Goal: Task Accomplishment & Management: Manage account settings

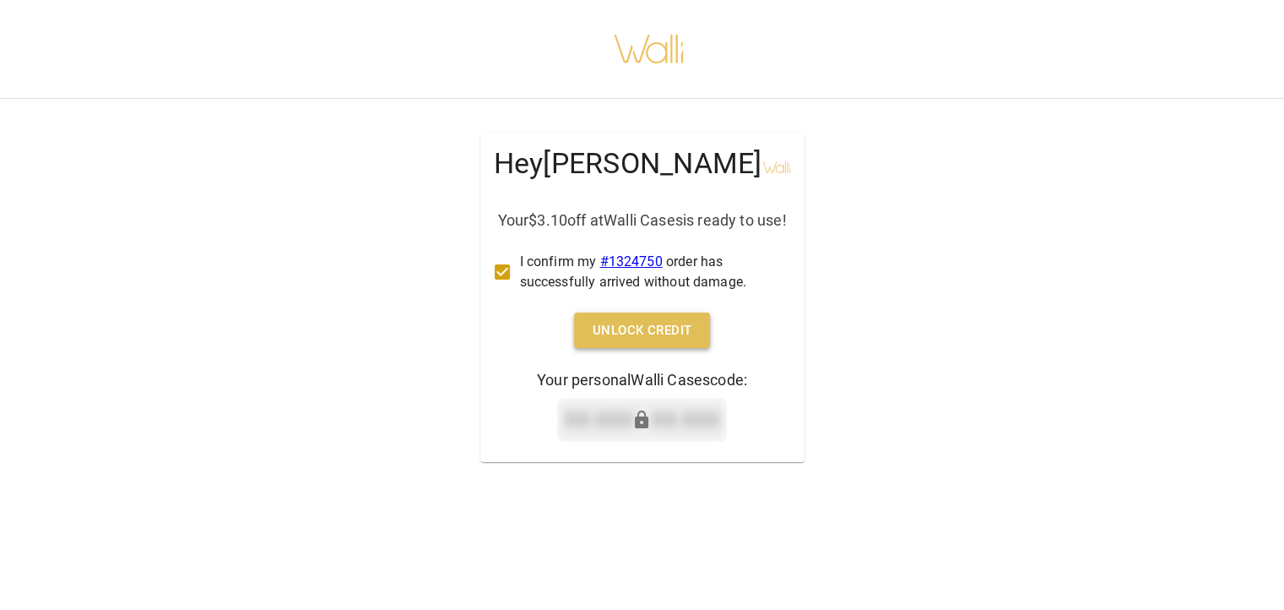
click at [630, 345] on button "Unlock Credit" at bounding box center [642, 329] width 137 height 35
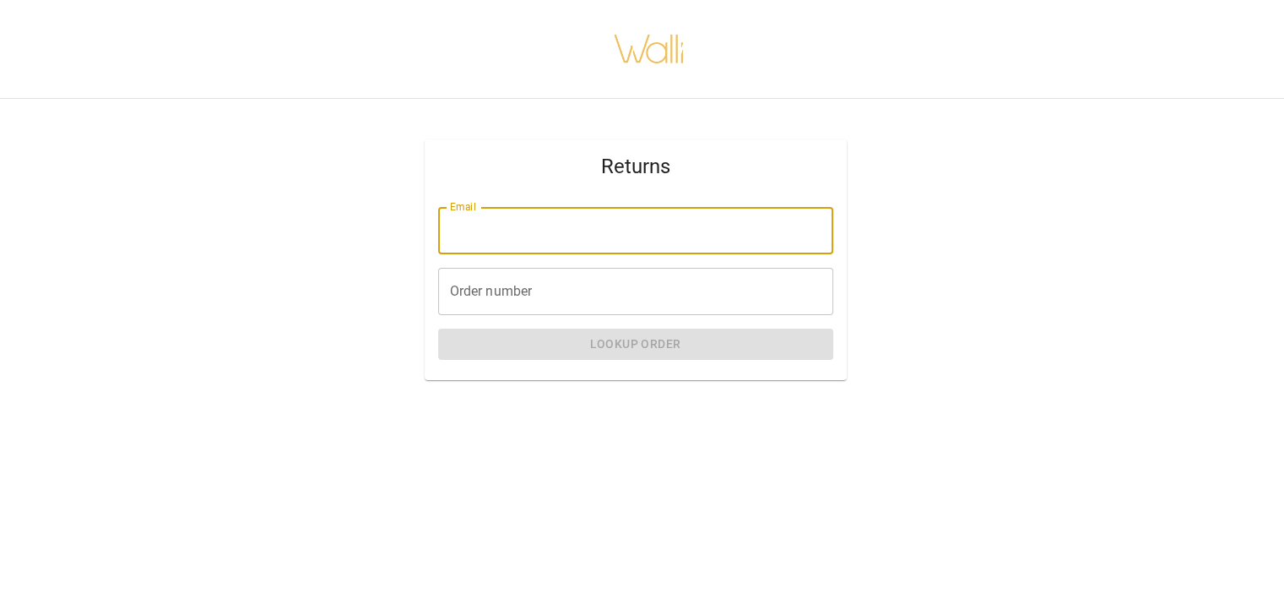
click at [645, 246] on input "Email" at bounding box center [635, 230] width 395 height 47
type input "**********"
click at [553, 301] on input "Order number" at bounding box center [635, 291] width 395 height 47
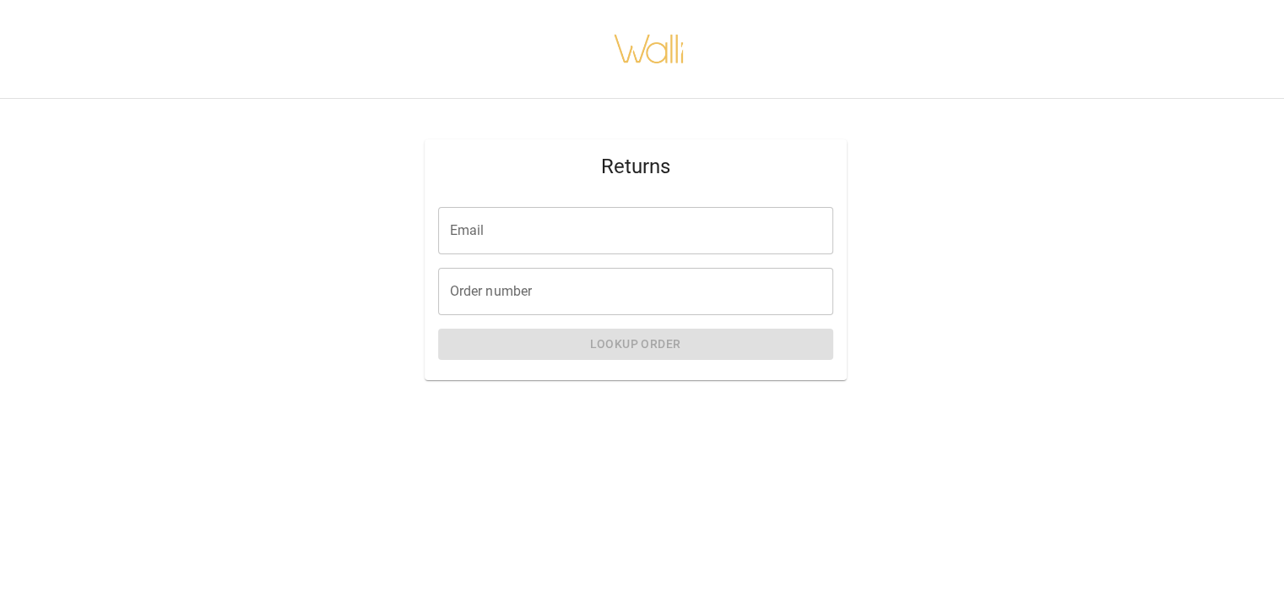
click at [665, 240] on input "Email" at bounding box center [635, 230] width 395 height 47
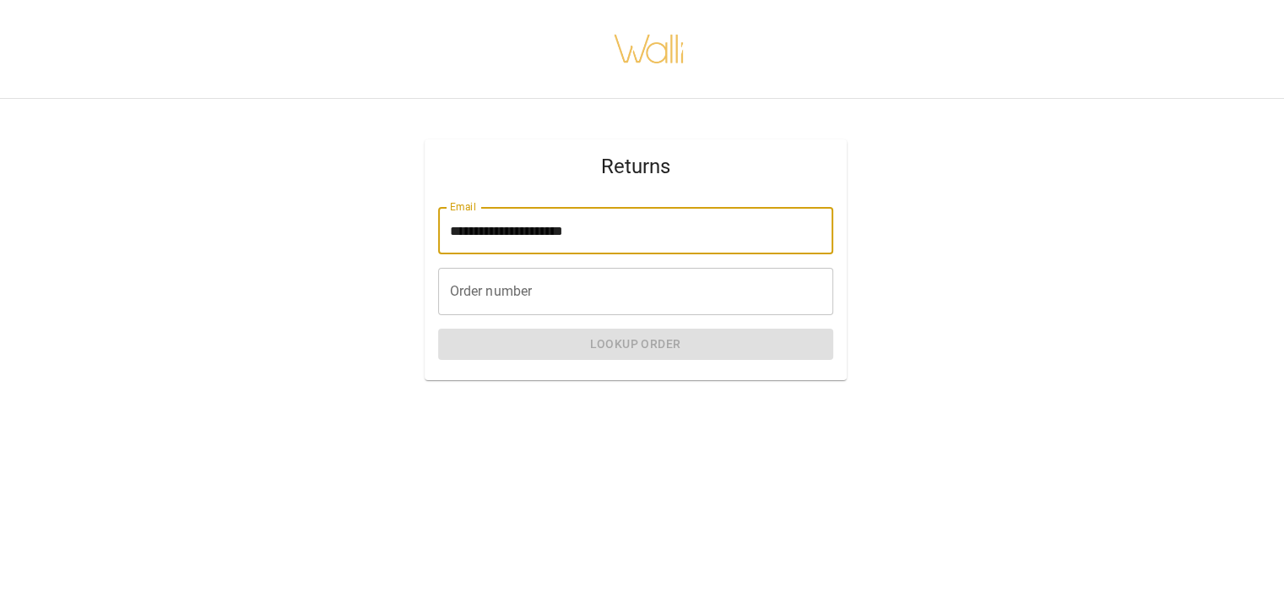
type input "**********"
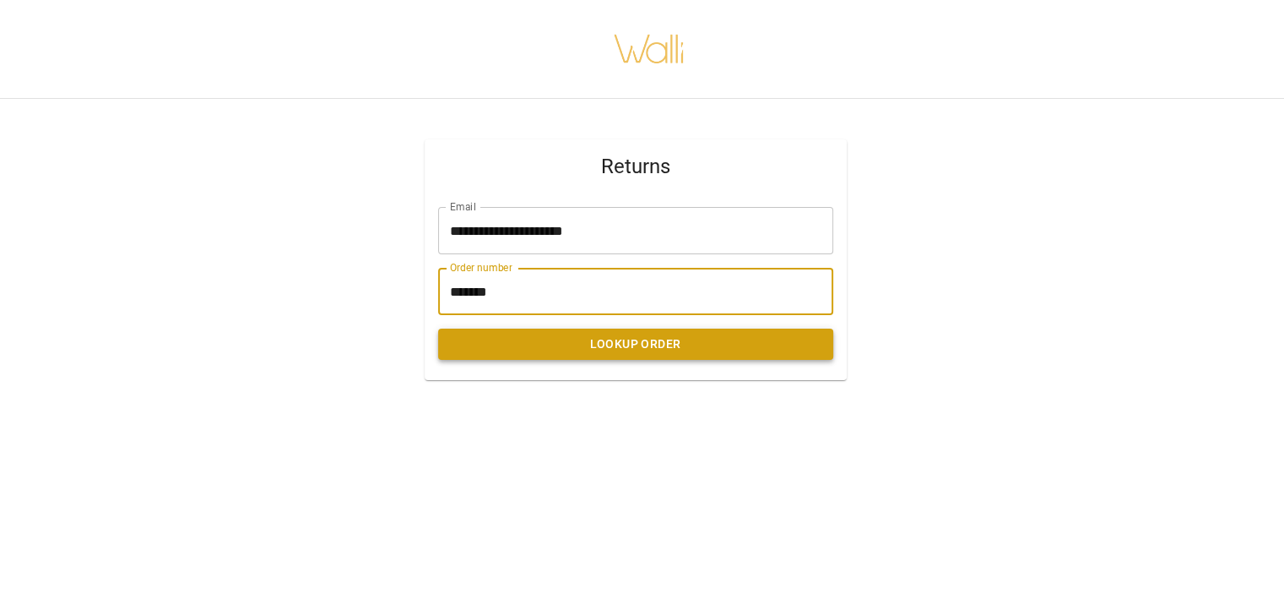
type input "*******"
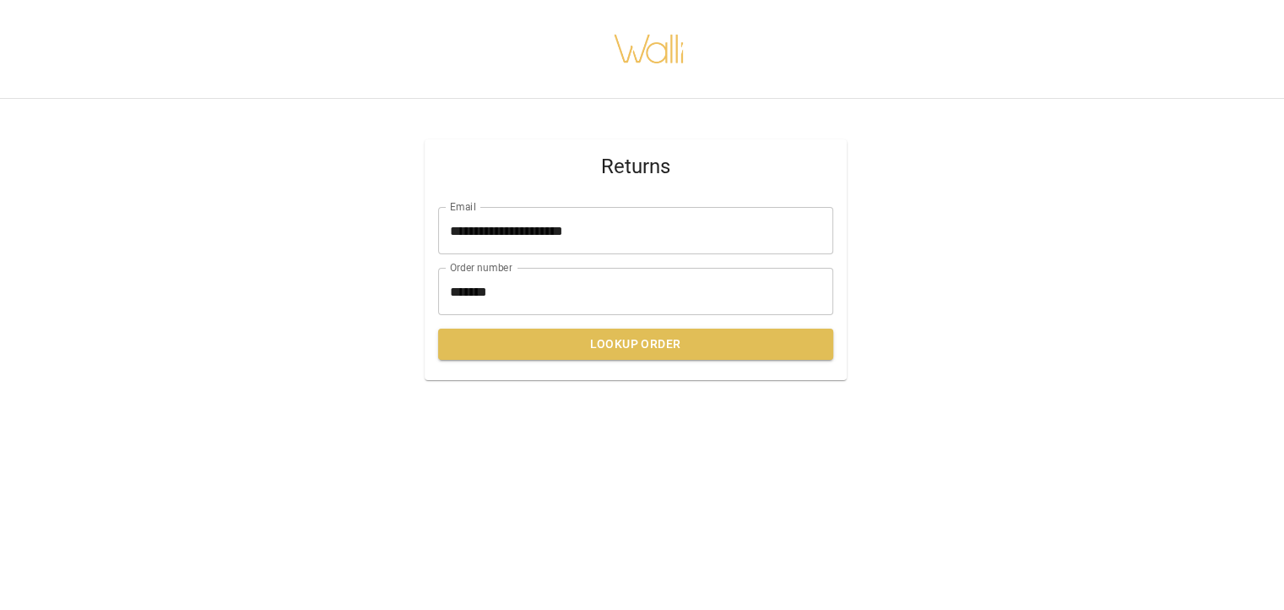
click at [647, 339] on button "Lookup Order" at bounding box center [635, 344] width 395 height 31
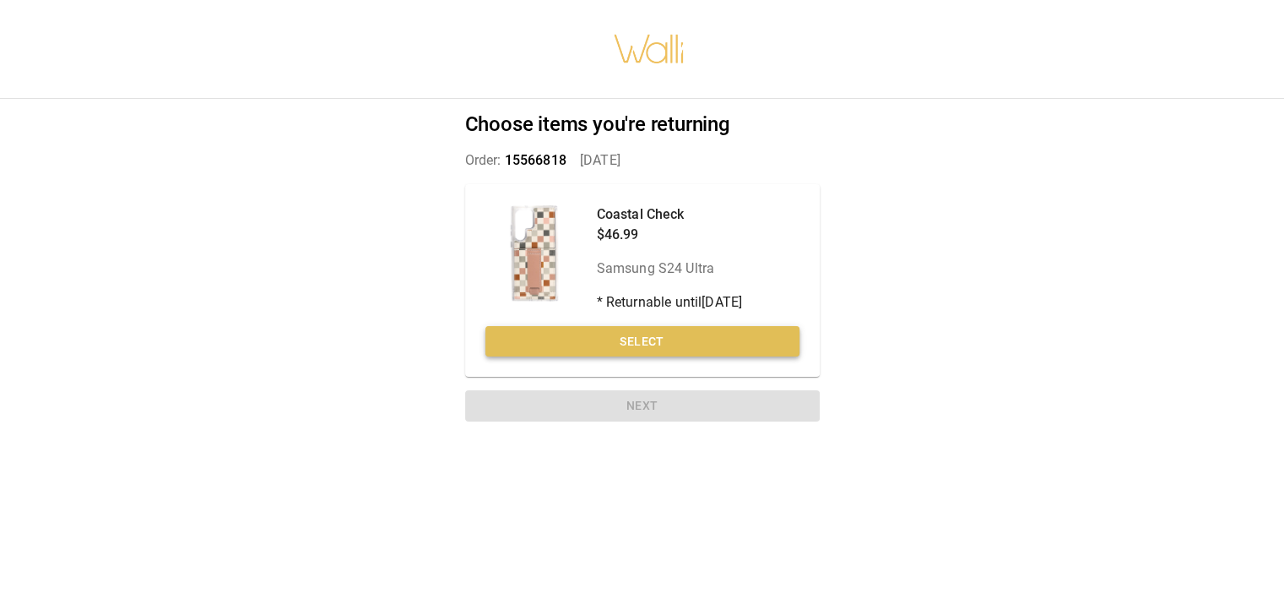
click at [652, 339] on button "Select" at bounding box center [643, 341] width 314 height 31
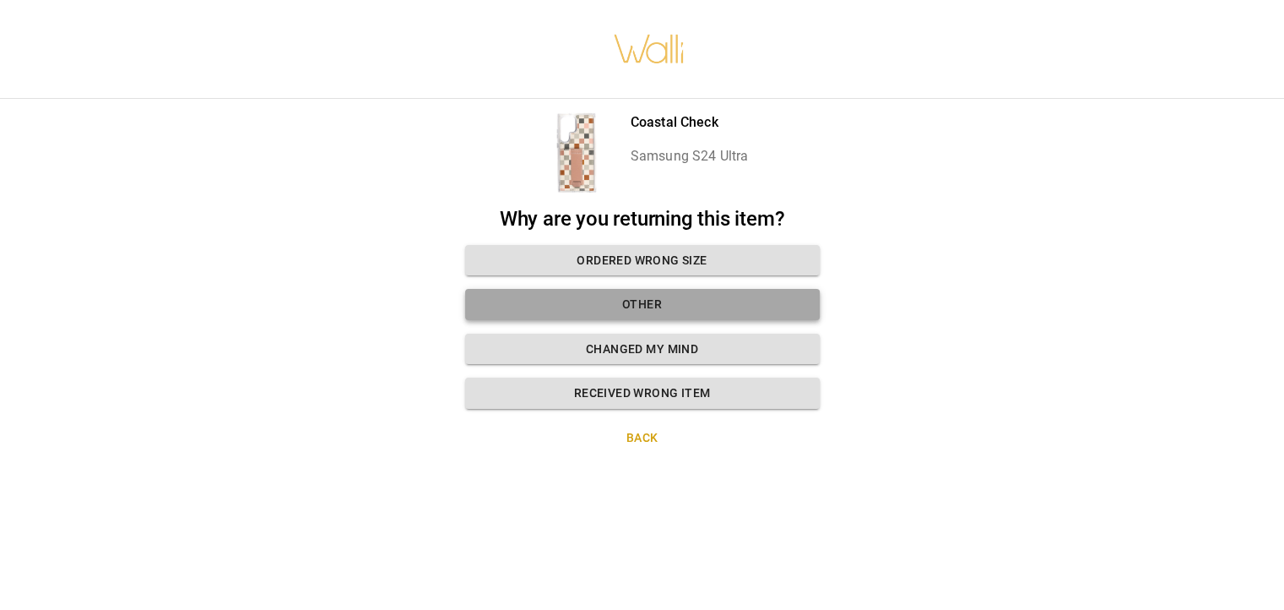
click at [634, 301] on button "Other" at bounding box center [642, 304] width 355 height 31
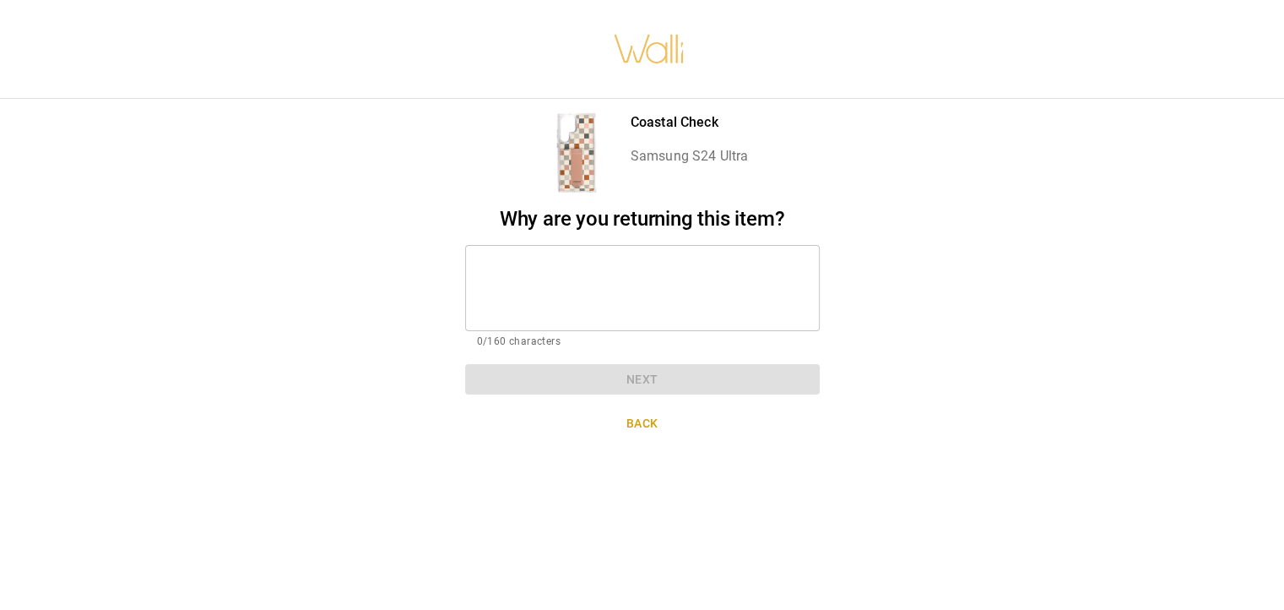
click at [649, 262] on textarea at bounding box center [642, 287] width 331 height 58
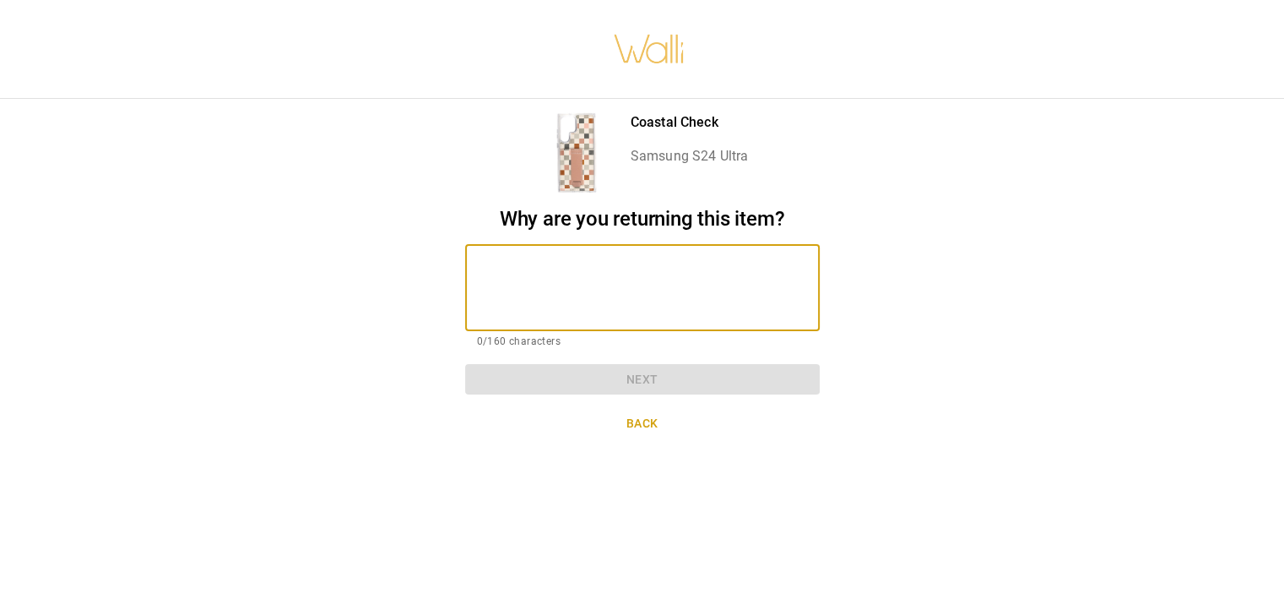
type textarea "*"
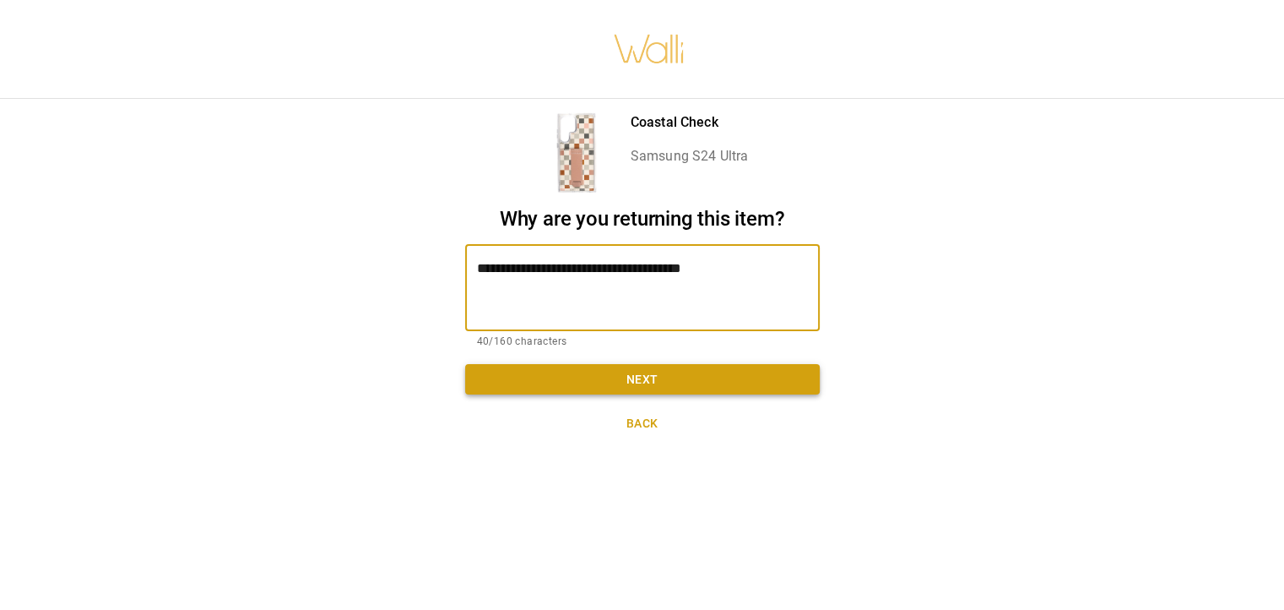
type textarea "**********"
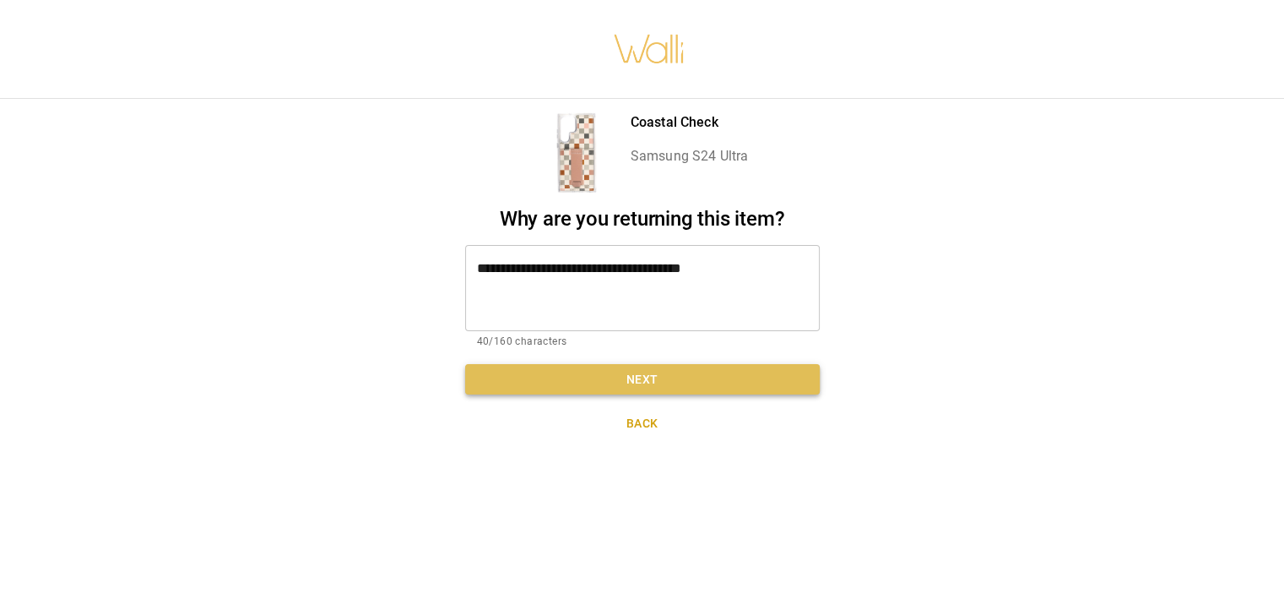
click at [648, 380] on button "Next" at bounding box center [642, 379] width 355 height 31
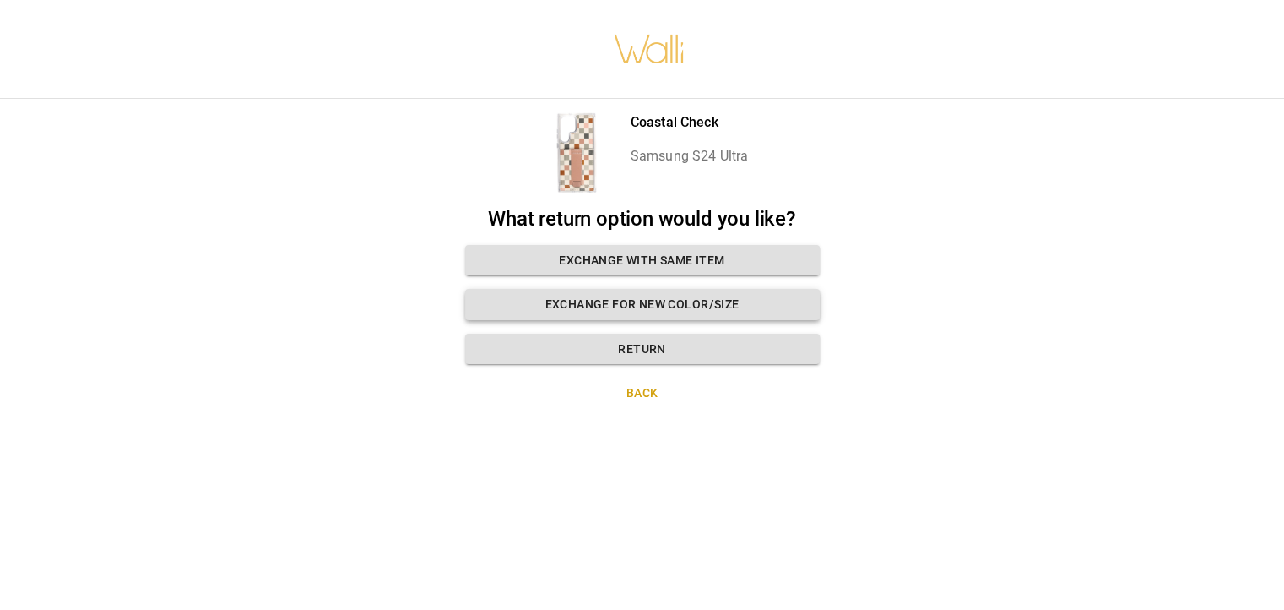
click at [632, 300] on button "Exchange for new color/size" at bounding box center [642, 304] width 355 height 31
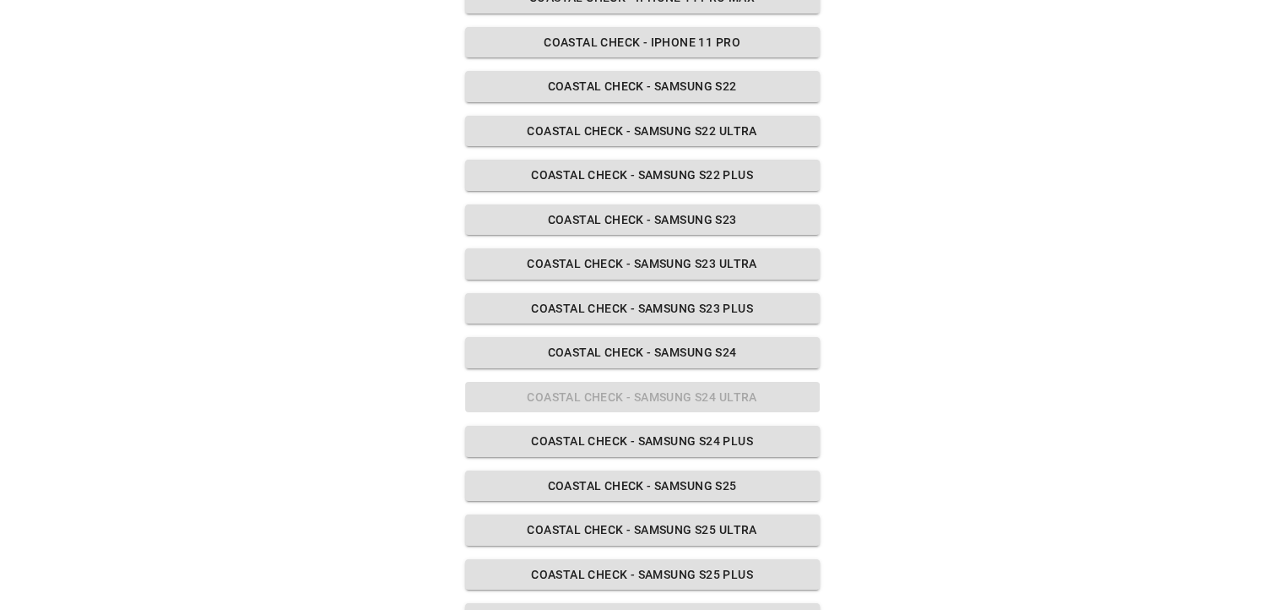
scroll to position [1182, 0]
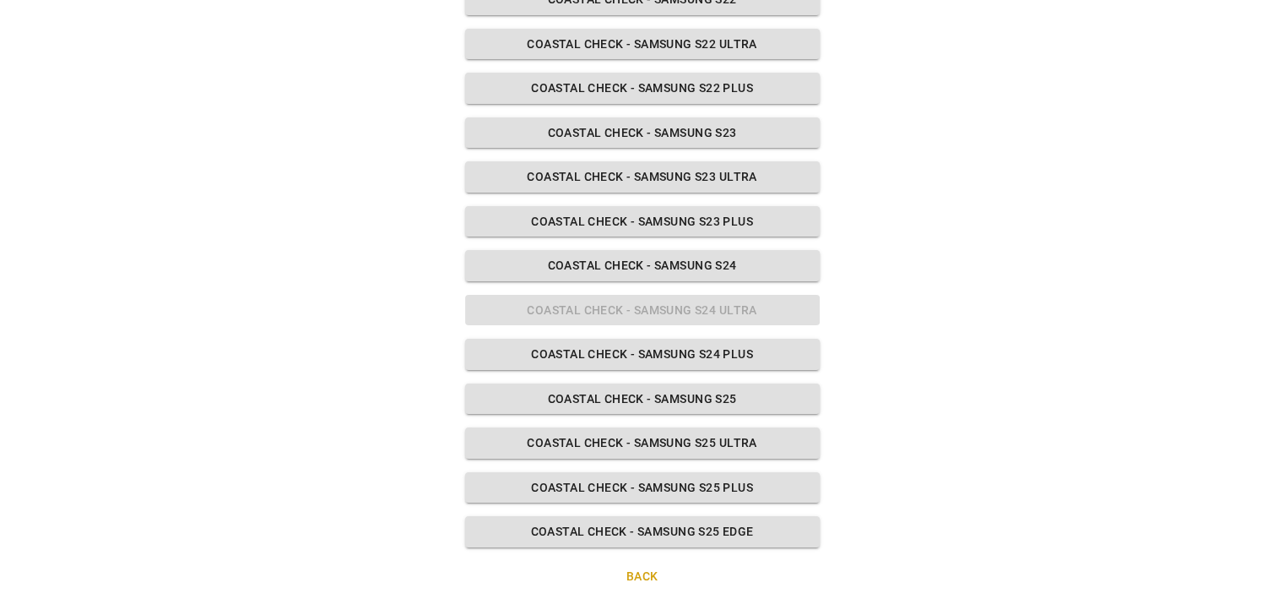
scroll to position [1270, 0]
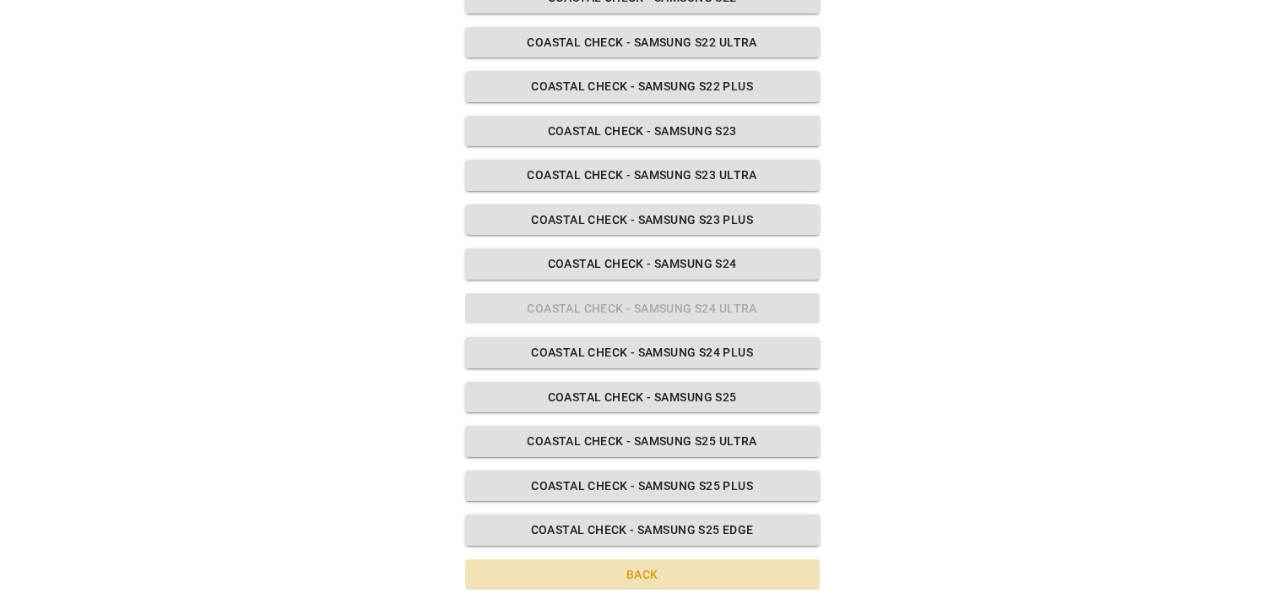
click at [642, 569] on button "Back" at bounding box center [642, 574] width 355 height 31
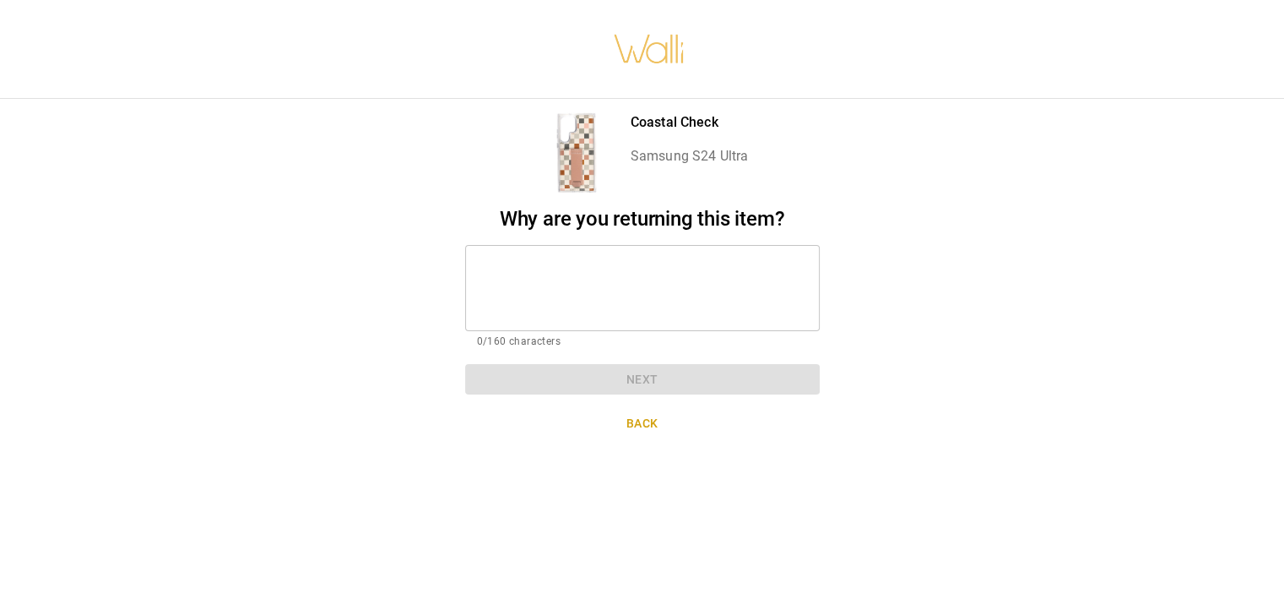
click at [645, 422] on button "Back" at bounding box center [642, 423] width 355 height 31
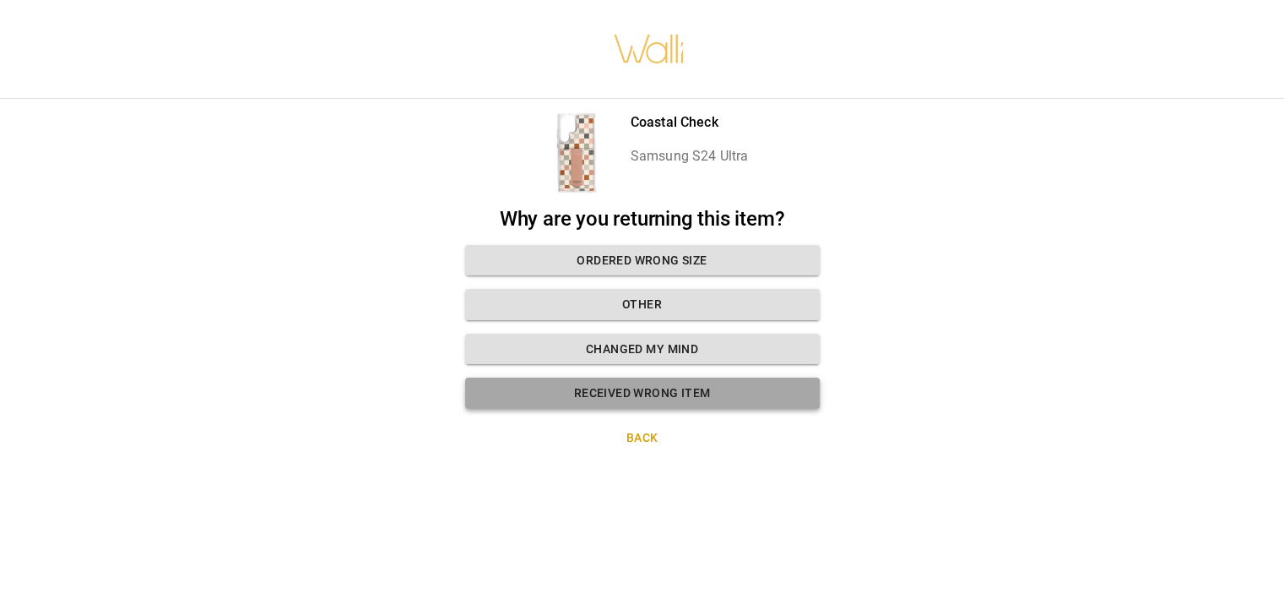
click at [649, 389] on button "Received wrong item" at bounding box center [642, 392] width 355 height 31
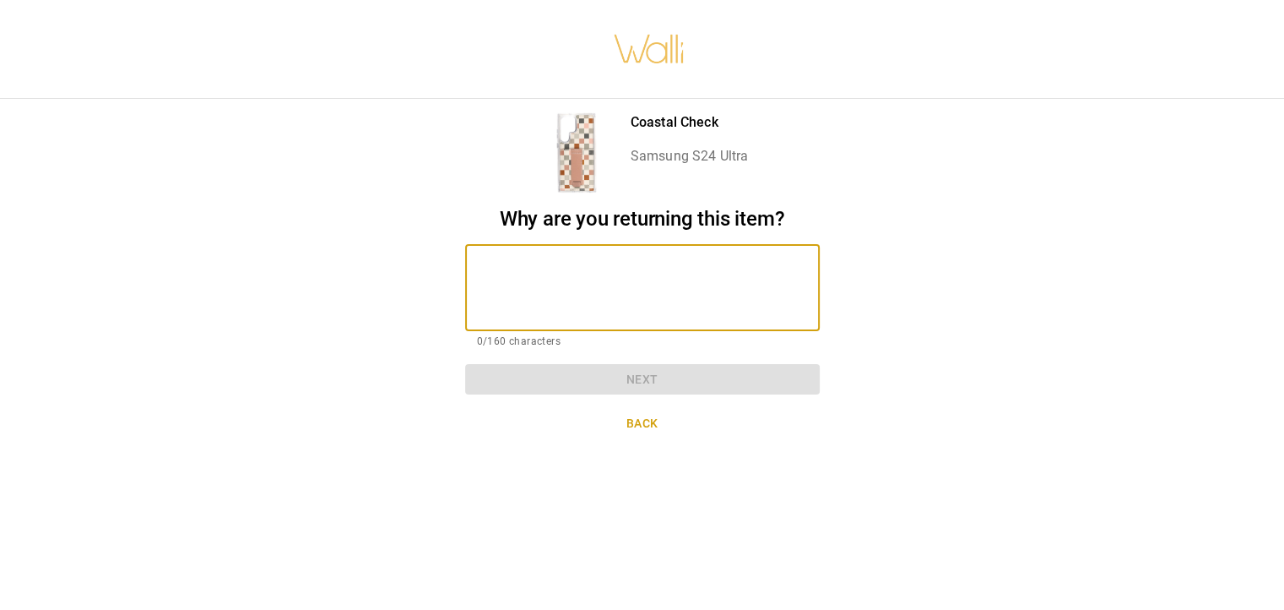
click at [655, 269] on textarea at bounding box center [642, 287] width 331 height 58
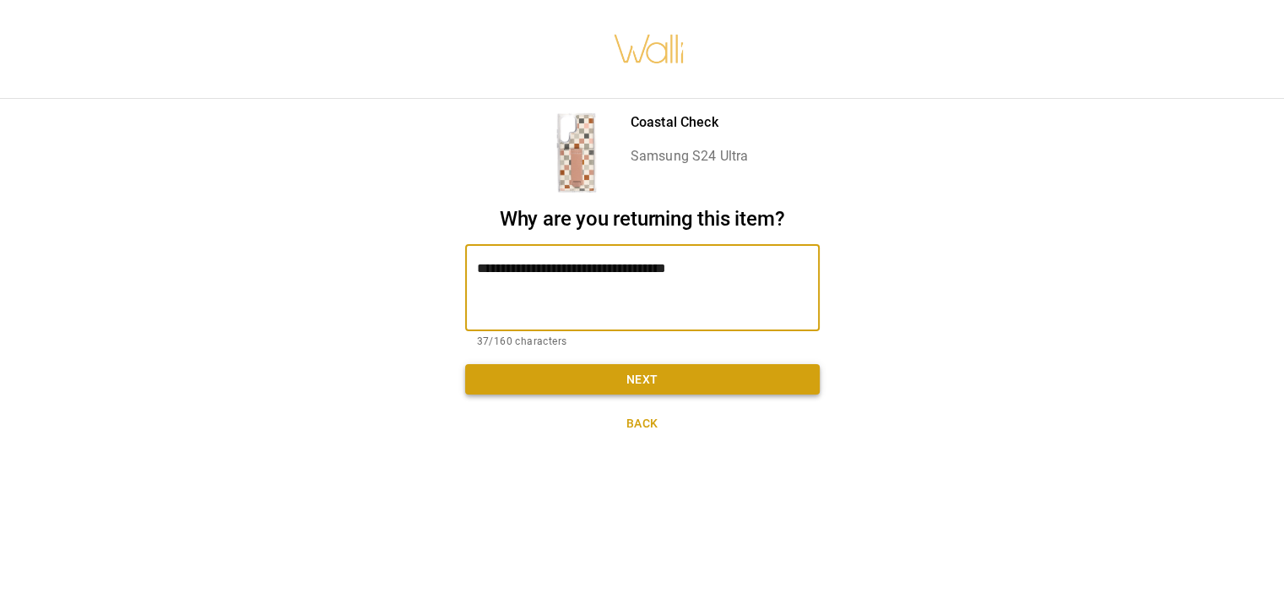
type textarea "**********"
click at [670, 373] on button "Next" at bounding box center [642, 379] width 355 height 31
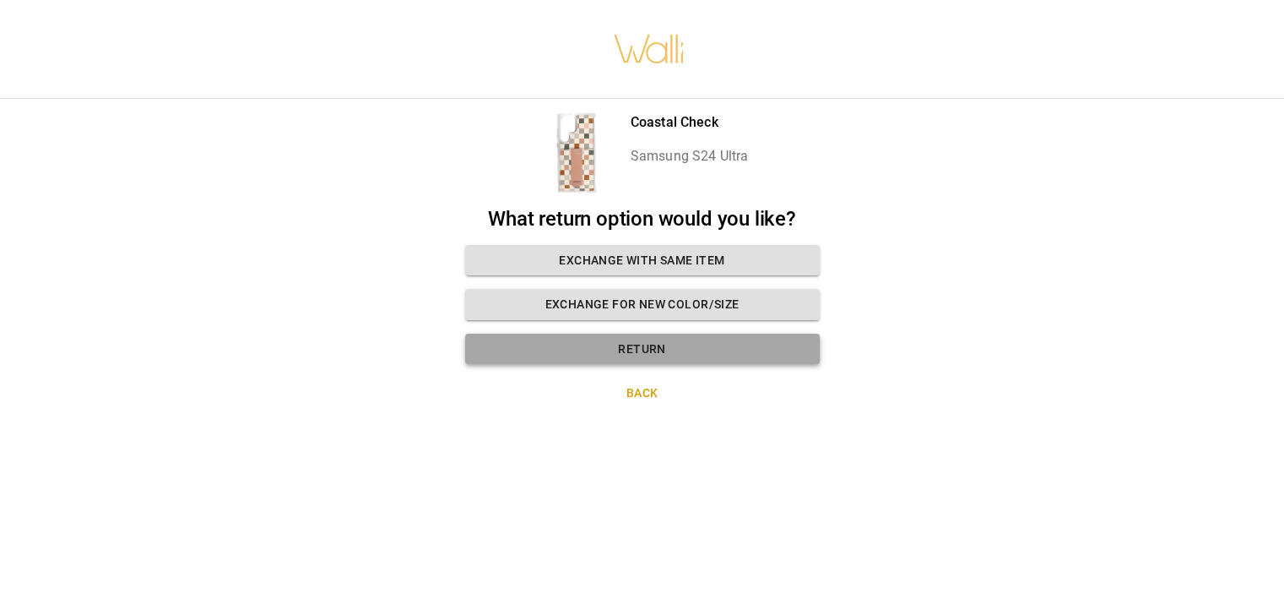
click at [642, 345] on button "Return" at bounding box center [642, 349] width 355 height 31
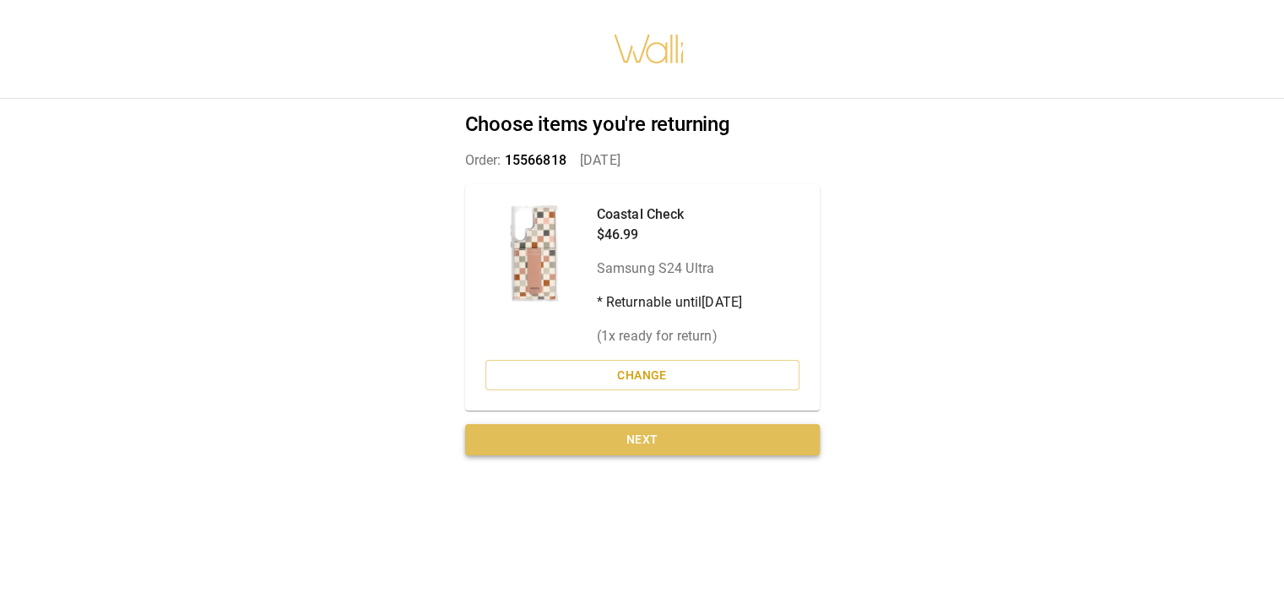
click at [639, 436] on button "Next" at bounding box center [642, 439] width 355 height 31
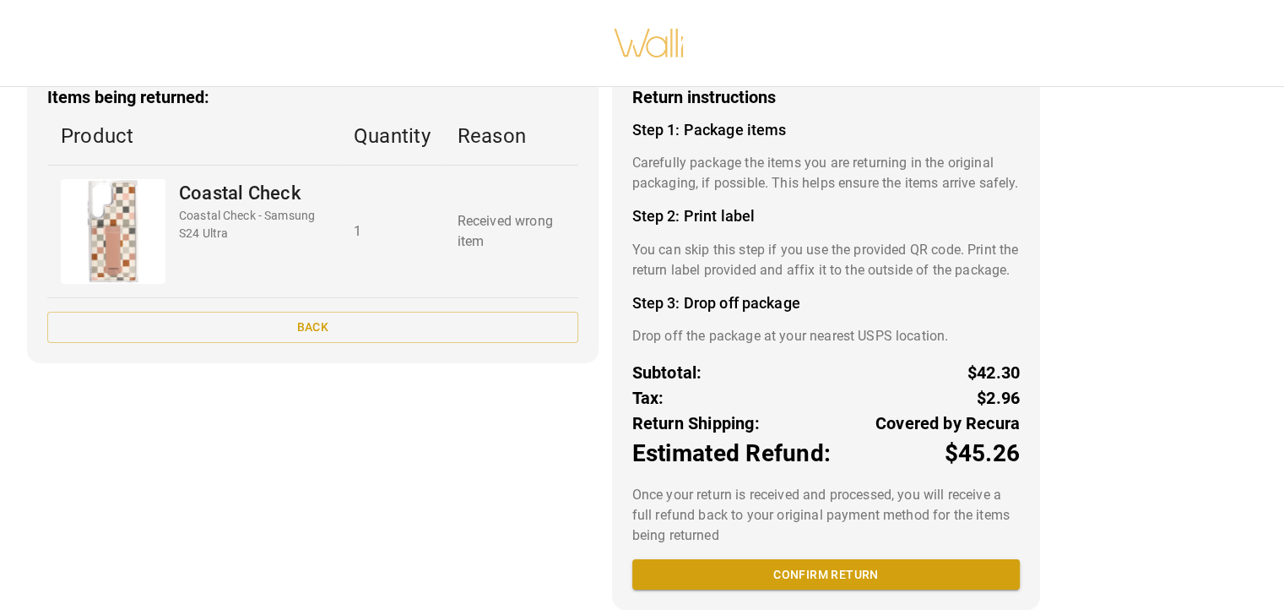
scroll to position [138, 0]
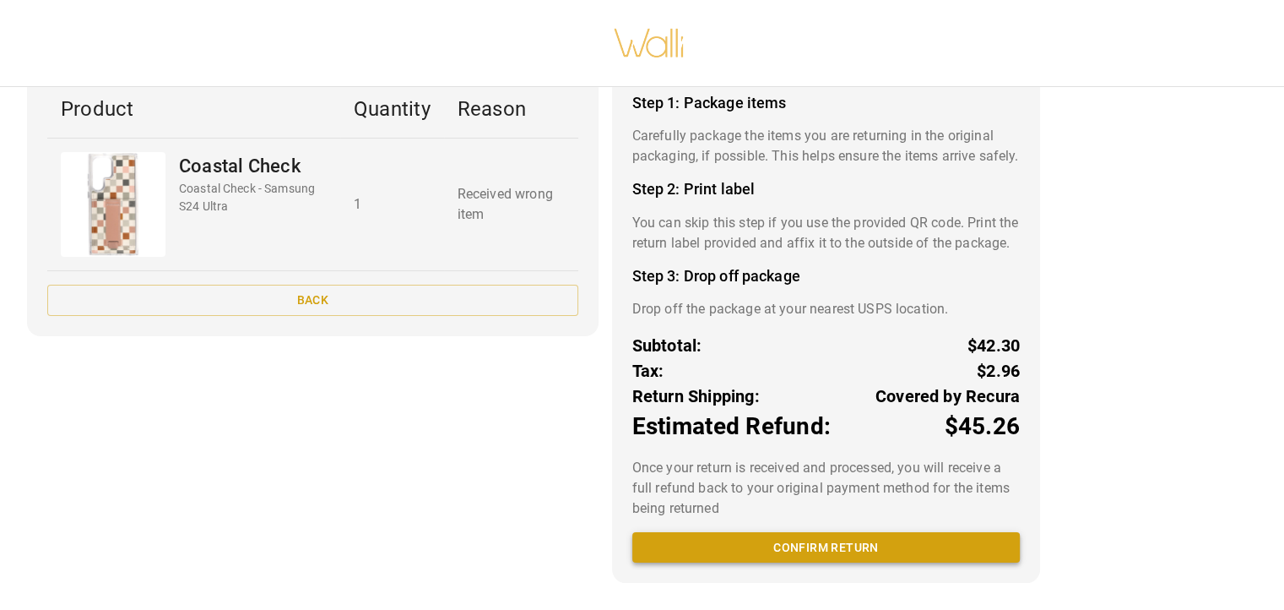
click at [809, 541] on button "Confirm return" at bounding box center [827, 547] width 388 height 31
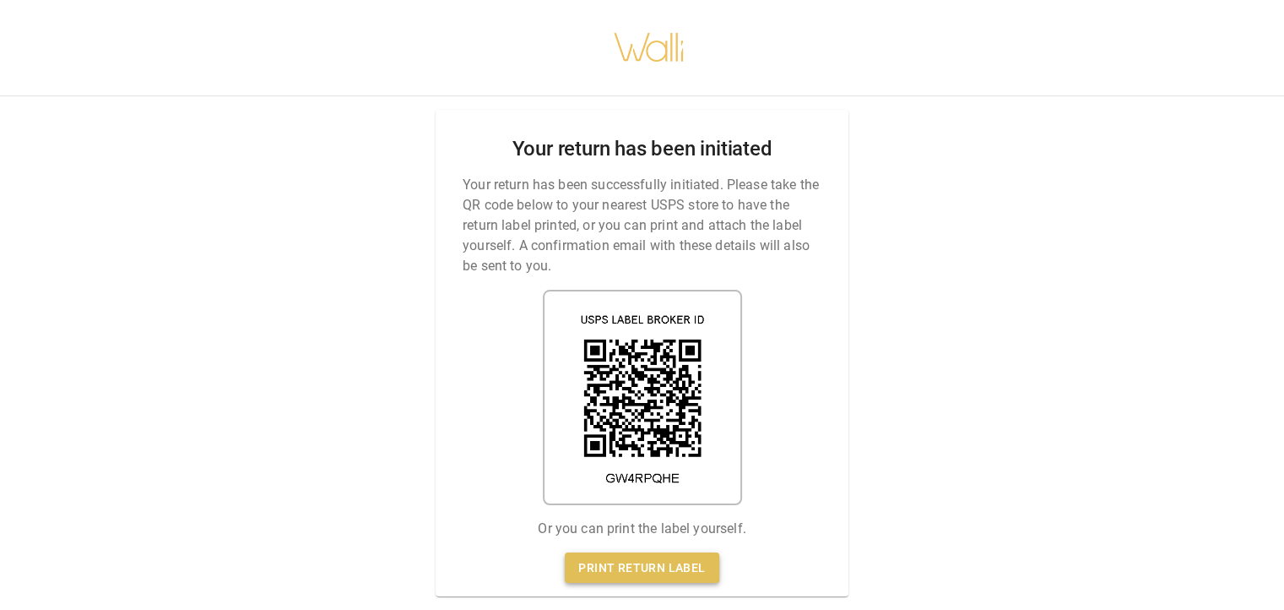
click at [636, 552] on link "Print return label" at bounding box center [642, 567] width 154 height 31
